Goal: Book appointment/travel/reservation

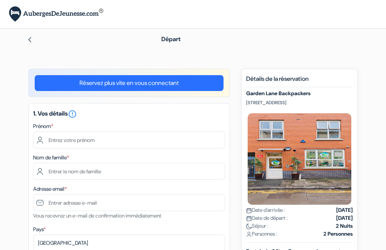
scroll to position [92, 0]
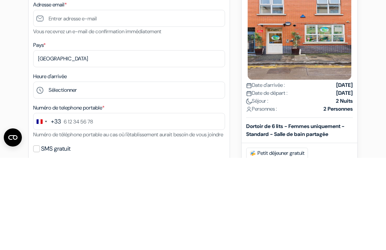
type input "[PERSON_NAME]"
click at [172, 76] on input "text" at bounding box center [129, 79] width 192 height 17
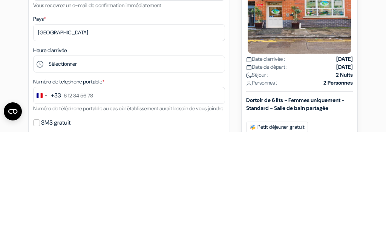
type input "Mezin"
click at [167, 102] on input "text" at bounding box center [129, 110] width 192 height 17
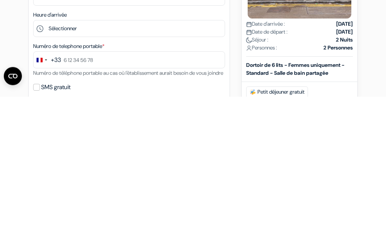
type input "[PERSON_NAME][EMAIL_ADDRESS][DOMAIN_NAME]"
click at [49, 142] on select "Selectionner le pays Abkhazie [GEOGRAPHIC_DATA] [GEOGRAPHIC_DATA] Du [GEOGRAPHI…" at bounding box center [129, 150] width 192 height 17
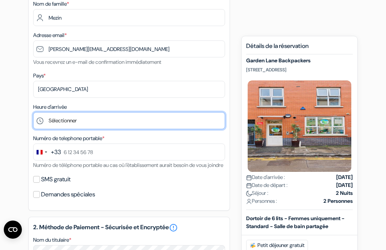
click at [200, 119] on select "Sélectionner 1:00 2:00 3:00 4:00 5:00 6:00 7:00 8:00 9:00 10:00 11:00 12:00 13:…" at bounding box center [129, 120] width 192 height 17
select select "12"
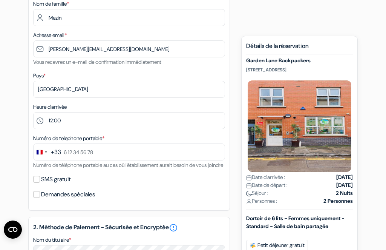
click at [37, 183] on input "SMS gratuit" at bounding box center [36, 179] width 7 height 7
checkbox input "true"
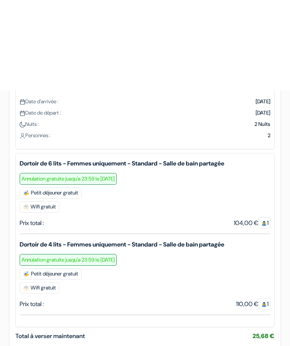
scroll to position [92, 0]
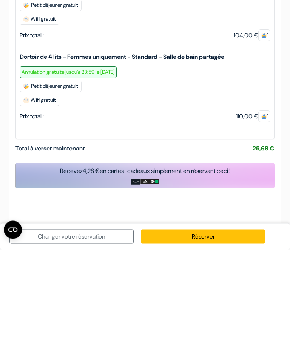
click at [243, 249] on link "Réserver" at bounding box center [203, 333] width 124 height 14
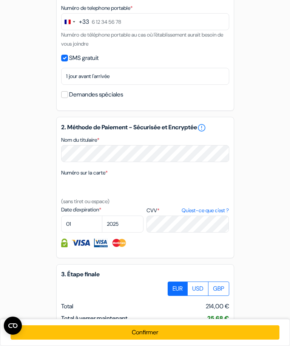
scroll to position [246, 0]
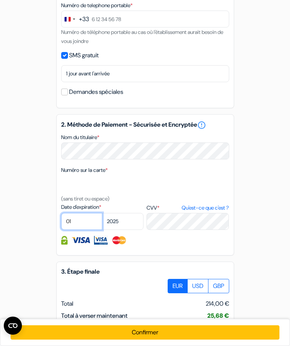
click at [79, 223] on select "01 02 03 04 05 06 07 08 09 10 11 12" at bounding box center [82, 221] width 42 height 17
select select "04"
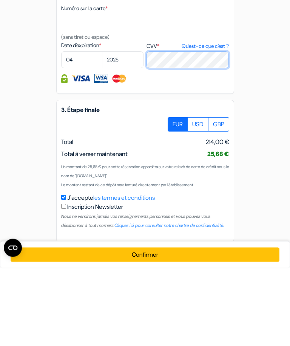
scroll to position [347, 0]
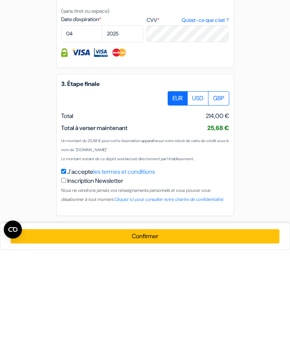
click at [238, 249] on button "Confirmer Loading..." at bounding box center [145, 333] width 269 height 14
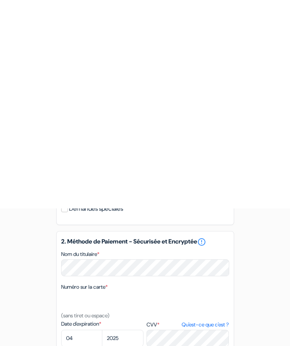
scroll to position [349, 0]
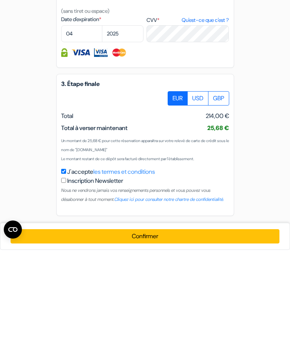
type input "0622349844"
click at [174, 249] on button "Confirmer Loading..." at bounding box center [145, 333] width 269 height 14
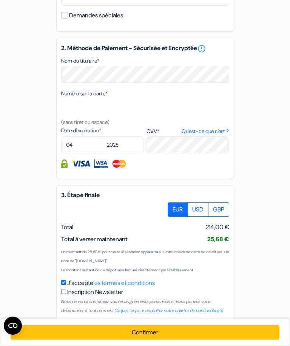
scroll to position [334, 0]
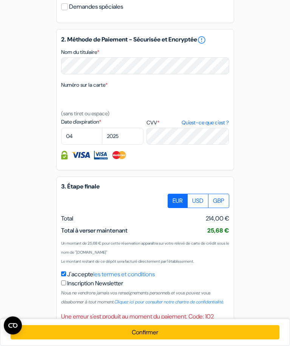
click at [220, 249] on button "Confirmer Loading..." at bounding box center [145, 333] width 269 height 14
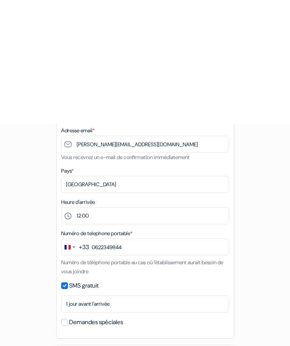
scroll to position [0, 0]
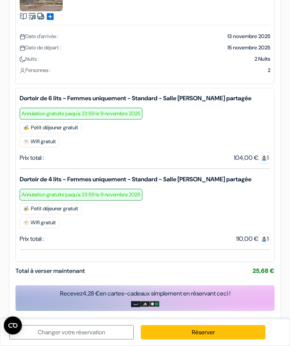
scroll to position [93, 0]
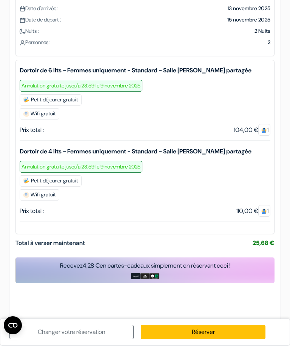
click at [229, 336] on link "Réserver" at bounding box center [203, 333] width 124 height 14
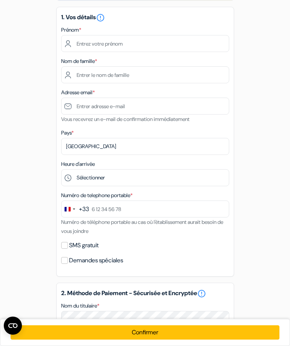
scroll to position [0, 0]
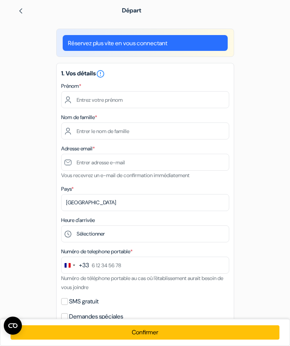
click at [208, 44] on link "Réservez plus vite en vous connectant" at bounding box center [145, 43] width 165 height 16
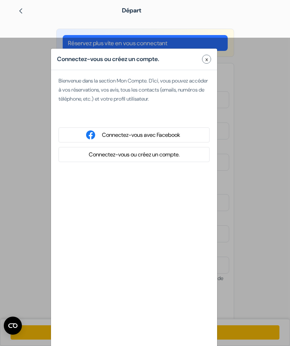
click at [188, 114] on div "Se connecter avec Google. S'ouvre dans un nouvel onglet." at bounding box center [134, 115] width 151 height 17
type input "pauline"
type input "mezin"
type input "pauline.mezin@gmail.com"
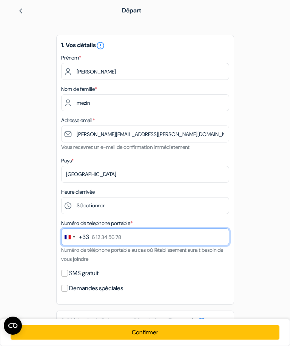
click at [143, 233] on input "text" at bounding box center [145, 237] width 168 height 17
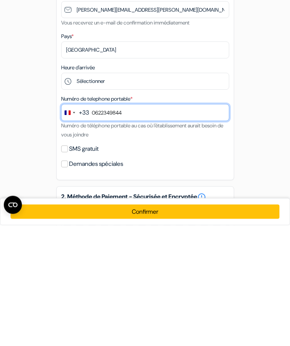
type input "0622349844"
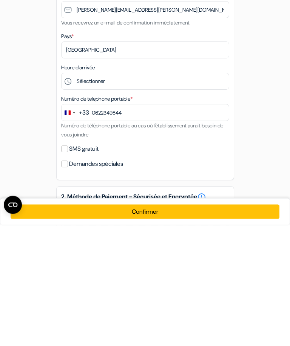
click at [73, 265] on label "SMS gratuit" at bounding box center [83, 270] width 29 height 11
click at [68, 267] on input "SMS gratuit" at bounding box center [64, 270] width 7 height 7
checkbox input "true"
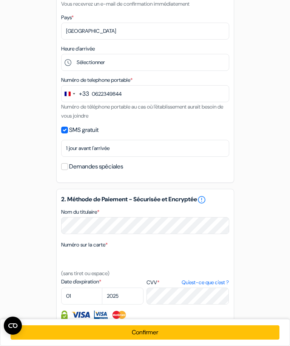
scroll to position [145, 0]
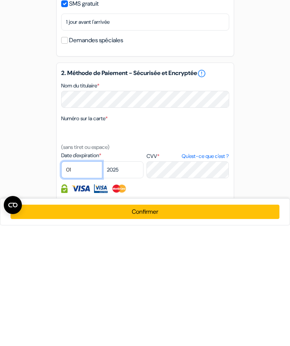
click at [81, 282] on select "01 02 03 04 05 06 07 08 09 10 11 12" at bounding box center [82, 290] width 42 height 17
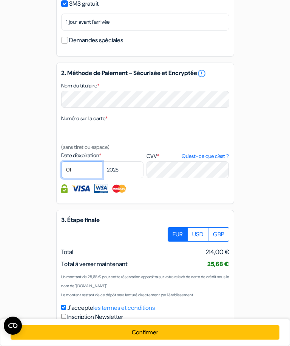
select select "04"
click at [132, 172] on select "2025 2026 2027 2028 2029 2030 2031 2032 2033 2034 2035 2036 2037 2038 2039 2040…" at bounding box center [123, 170] width 42 height 17
select select "2028"
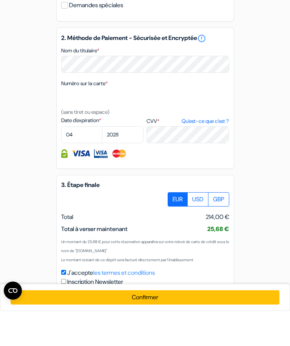
click at [177, 228] on label "EUR" at bounding box center [178, 235] width 20 height 14
click at [173, 228] on input "EUR" at bounding box center [170, 230] width 5 height 5
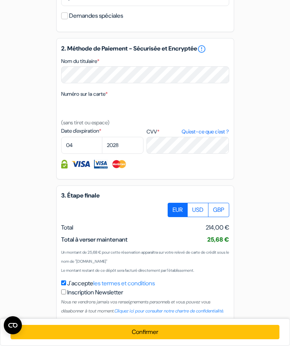
click at [185, 340] on button "Confirmer Loading..." at bounding box center [145, 333] width 269 height 14
